Goal: Complete application form

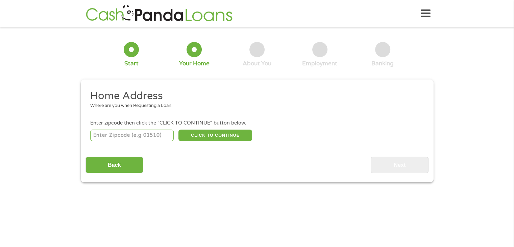
click at [96, 132] on input "number" at bounding box center [131, 134] width 83 height 11
type input "85710"
click at [202, 130] on button "CLICK TO CONTINUE" at bounding box center [215, 134] width 74 height 11
type input "85710"
type input "[GEOGRAPHIC_DATA]"
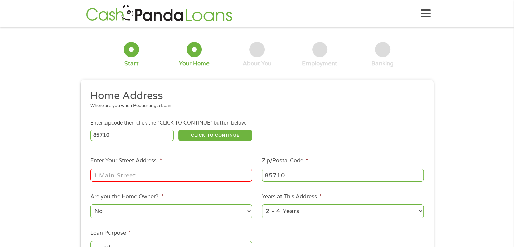
click at [110, 176] on input "Enter Your Street Address *" at bounding box center [171, 174] width 162 height 13
type input "[STREET_ADDRESS]"
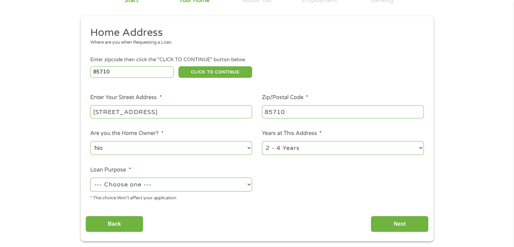
scroll to position [68, 0]
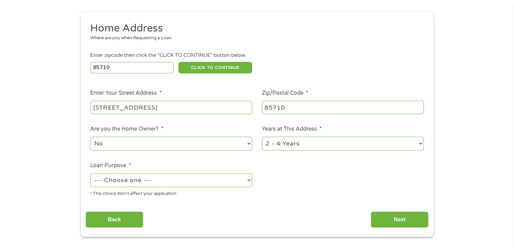
click at [145, 179] on select "--- Choose one --- Pay Bills Debt Consolidation Home Improvement Major Purchase…" at bounding box center [171, 180] width 162 height 14
select select "other"
click at [90, 174] on select "--- Choose one --- Pay Bills Debt Consolidation Home Improvement Major Purchase…" at bounding box center [171, 180] width 162 height 14
drag, startPoint x: 407, startPoint y: 217, endPoint x: 409, endPoint y: 210, distance: 7.9
click at [406, 217] on input "Next" at bounding box center [399, 219] width 58 height 17
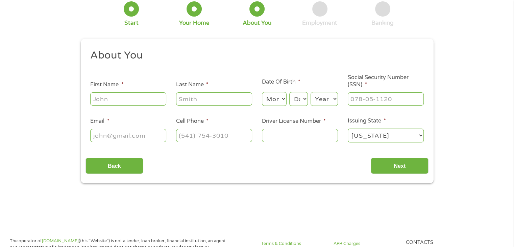
scroll to position [0, 0]
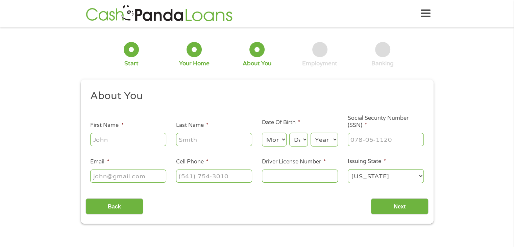
click at [122, 139] on input "First Name *" at bounding box center [128, 139] width 76 height 13
type input "Mark"
type input "[PERSON_NAME]"
type input "[EMAIL_ADDRESS][DOMAIN_NAME]"
type input "[PHONE_NUMBER]"
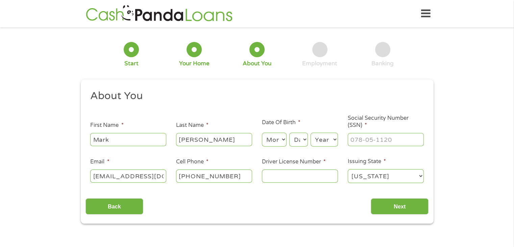
click at [273, 177] on input "Driver License Number *" at bounding box center [300, 175] width 76 height 13
type input "S20244989"
click at [356, 142] on input "___-__-____" at bounding box center [385, 139] width 76 height 13
type input "144-66-7937"
click at [281, 139] on select "Month 1 2 3 4 5 6 7 8 9 10 11 12" at bounding box center [274, 139] width 25 height 14
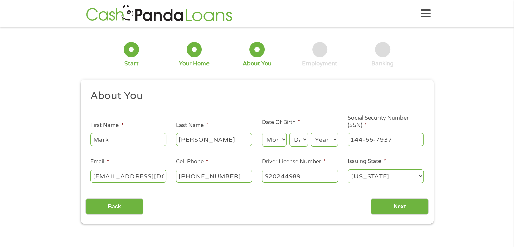
select select "8"
click at [262, 133] on select "Month 1 2 3 4 5 6 7 8 9 10 11 12" at bounding box center [274, 139] width 25 height 14
click at [308, 138] on div "Month Month 1 2 3 4 5 6 7 8 9 10 11 12 Day Day 1 2 3 4 5 6 7 8 9 10 11 12 13 14…" at bounding box center [300, 138] width 76 height 19
select select "31"
click at [289, 133] on select "Day 1 2 3 4 5 6 7 8 9 10 11 12 13 14 15 16 17 18 19 20 21 22 23 24 25 26 27 28 …" at bounding box center [298, 139] width 18 height 14
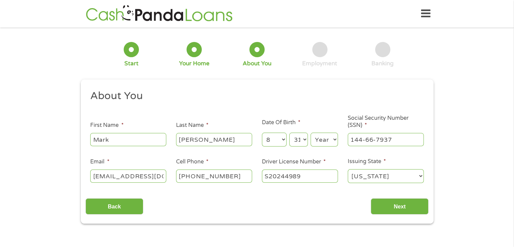
click at [320, 138] on select "Year [DATE] 2006 2005 2004 2003 2002 2001 2000 1999 1998 1997 1996 1995 1994 19…" at bounding box center [323, 139] width 27 height 14
click at [333, 137] on select "Year [DATE] 2006 2005 2004 2003 2002 2001 2000 1999 1998 1997 1996 1995 1994 19…" at bounding box center [323, 139] width 27 height 14
select select "1962"
click at [310, 133] on select "Year [DATE] 2006 2005 2004 2003 2002 2001 2000 1999 1998 1997 1996 1995 1994 19…" at bounding box center [323, 139] width 27 height 14
click at [402, 202] on input "Next" at bounding box center [399, 206] width 58 height 17
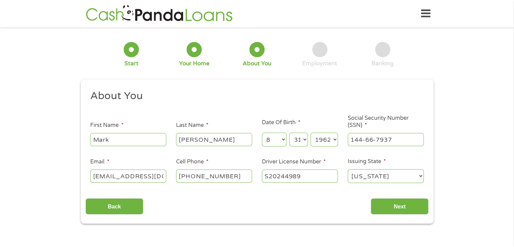
scroll to position [3, 3]
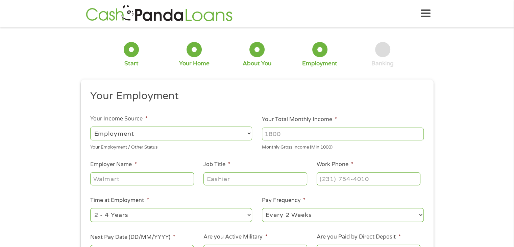
click at [160, 131] on select "--- Choose one --- Employment [DEMOGRAPHIC_DATA] Benefits" at bounding box center [171, 133] width 162 height 14
select select "selfEmployed"
click at [90, 126] on select "--- Choose one --- Employment [DEMOGRAPHIC_DATA] Benefits" at bounding box center [171, 133] width 162 height 14
click at [286, 137] on input "Your Total Monthly Income *" at bounding box center [343, 133] width 162 height 13
type input "3500"
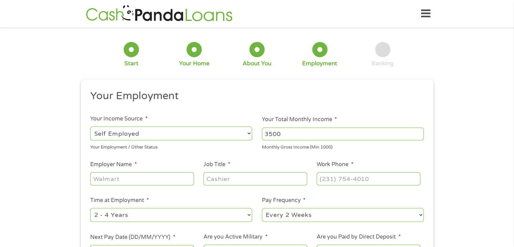
click at [119, 180] on input "Employer Name *" at bounding box center [141, 178] width 103 height 13
drag, startPoint x: 153, startPoint y: 180, endPoint x: 112, endPoint y: 176, distance: 41.4
click at [112, 176] on input "MRH DMS, LLC" at bounding box center [141, 178] width 103 height 13
type input "MRH Debt Management Services, LLC"
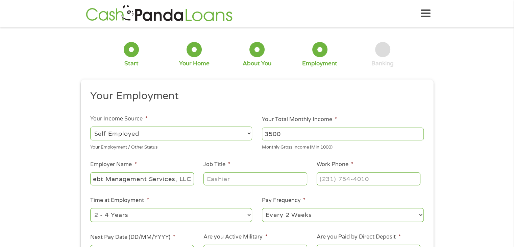
scroll to position [0, 0]
type input "CEO"
drag, startPoint x: 375, startPoint y: 176, endPoint x: 159, endPoint y: 165, distance: 215.7
click at [159, 165] on ul "Your Employment Your Income Source * --- Choose one --- Employment [DEMOGRAPHIC…" at bounding box center [256, 176] width 343 height 175
type input "[PHONE_NUMBER]"
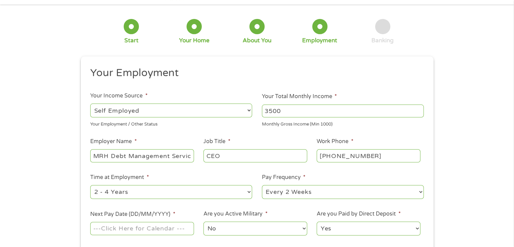
scroll to position [34, 0]
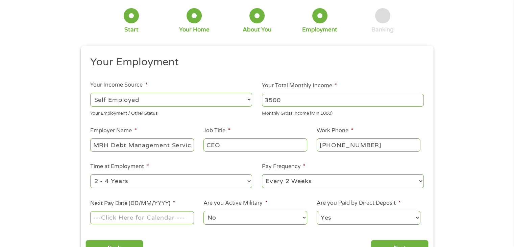
click at [308, 177] on select "--- Choose one --- Every 2 Weeks Every Week Monthly Semi-Monthly" at bounding box center [343, 181] width 162 height 14
select select "monthly"
click at [262, 174] on select "--- Choose one --- Every 2 Weeks Every Week Monthly Semi-Monthly" at bounding box center [343, 181] width 162 height 14
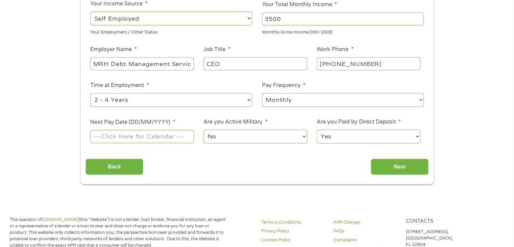
scroll to position [169, 0]
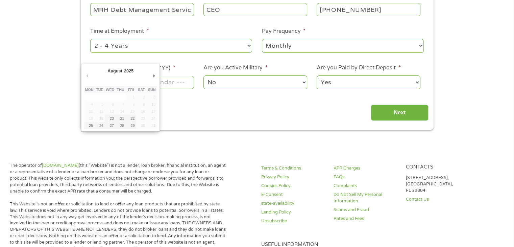
click at [130, 81] on body "Home Get Loan Offer How it works FAQs Blog Cash Loans Quick Loans Online Loans …" at bounding box center [257, 231] width 514 height 800
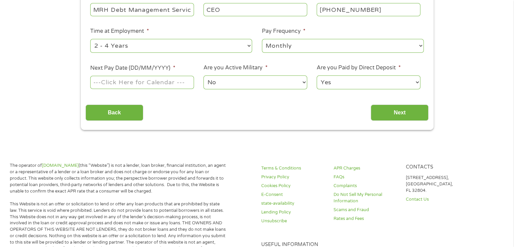
drag, startPoint x: 127, startPoint y: 83, endPoint x: 131, endPoint y: 86, distance: 5.3
click at [131, 86] on input "Next Pay Date (DD/MM/YYYY) *" at bounding box center [141, 82] width 103 height 13
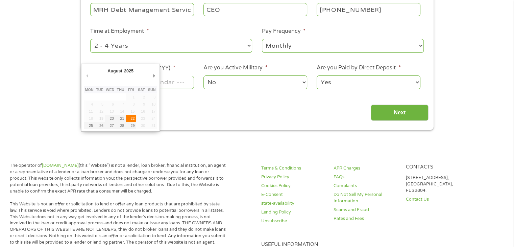
type input "[DATE]"
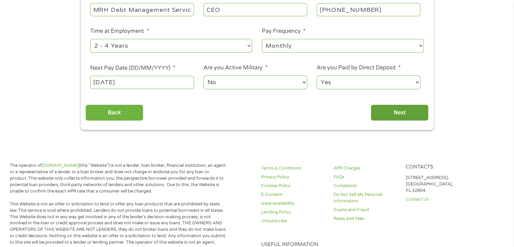
click at [397, 111] on input "Next" at bounding box center [399, 112] width 58 height 17
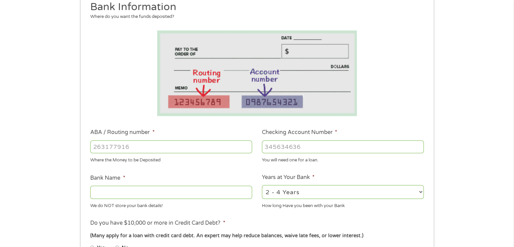
scroll to position [101, 0]
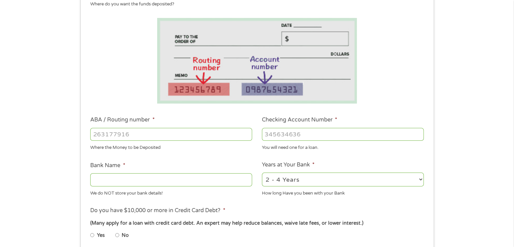
click at [101, 132] on input "ABA / Routing number *" at bounding box center [171, 134] width 162 height 13
drag, startPoint x: 114, startPoint y: 137, endPoint x: 107, endPoint y: 127, distance: 12.2
click at [117, 137] on input "031131334" at bounding box center [171, 134] width 162 height 13
type input "031101334"
type input "SoFi Bank, National Association"
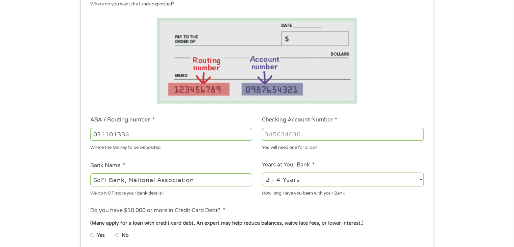
type input "031101334"
click at [277, 131] on input "Checking Account Number *" at bounding box center [343, 134] width 162 height 13
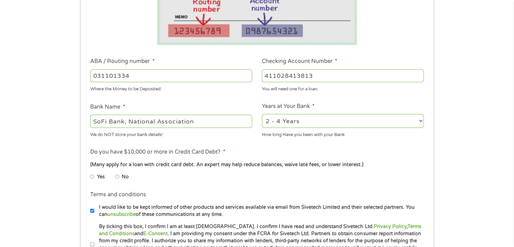
scroll to position [203, 0]
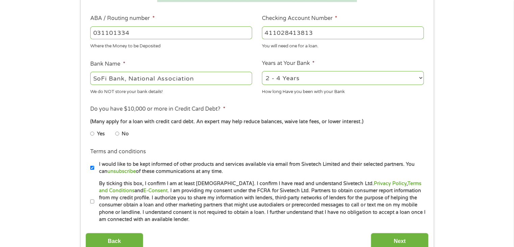
type input "411028413813"
click at [120, 133] on li "No" at bounding box center [127, 133] width 24 height 13
click at [117, 135] on input "No" at bounding box center [117, 133] width 4 height 11
radio input "true"
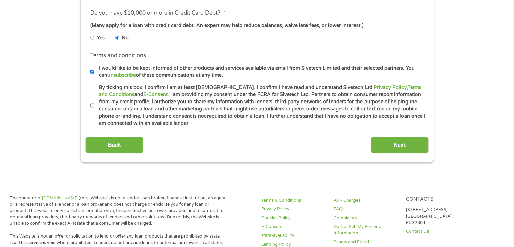
scroll to position [304, 0]
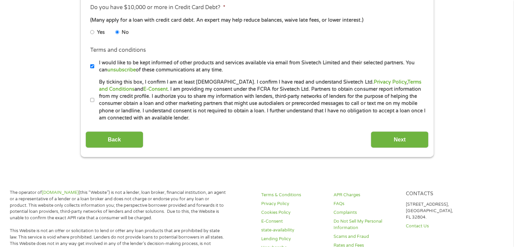
click at [90, 99] on li "Terms and conditions * By ticking this box, I confirm I am at least [DEMOGRAPHI…" at bounding box center [256, 99] width 343 height 43
click at [90, 99] on input "By ticking this box, I confirm I am at least [DEMOGRAPHIC_DATA]. I confirm I ha…" at bounding box center [92, 100] width 4 height 11
checkbox input "true"
click at [392, 139] on input "Next" at bounding box center [399, 139] width 58 height 17
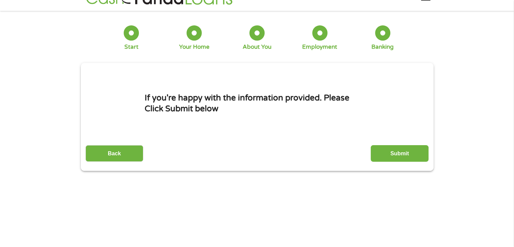
scroll to position [0, 0]
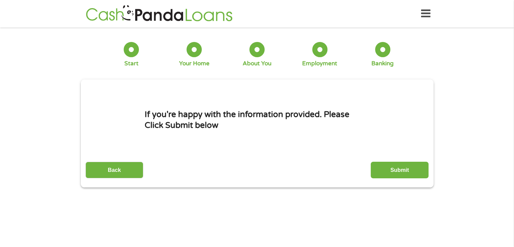
click at [401, 168] on input "Submit" at bounding box center [399, 169] width 58 height 17
